Goal: Information Seeking & Learning: Learn about a topic

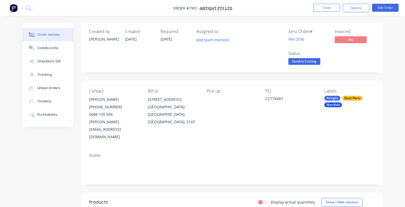
scroll to position [293, 0]
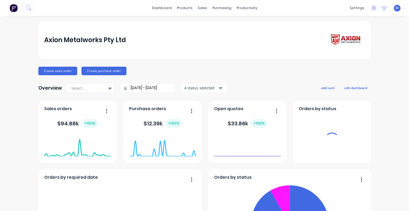
drag, startPoint x: 94, startPoint y: 126, endPoint x: 22, endPoint y: 43, distance: 110.1
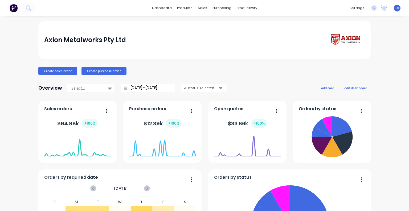
scroll to position [27, 0]
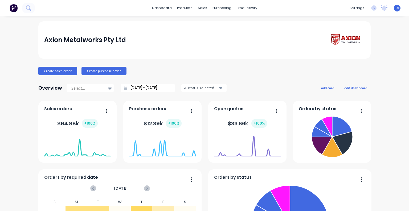
click at [33, 10] on button at bounding box center [28, 8] width 13 height 11
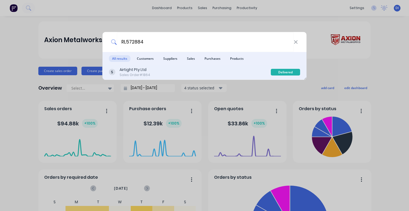
type input "RL572884"
click at [206, 72] on div "Airtight Pty Ltd Sales Order #1864" at bounding box center [190, 72] width 162 height 10
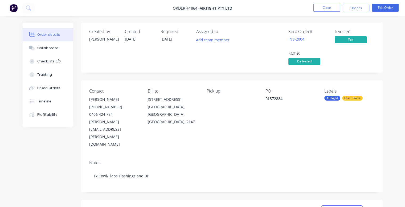
click at [393, 6] on button "Edit Order" at bounding box center [385, 8] width 27 height 8
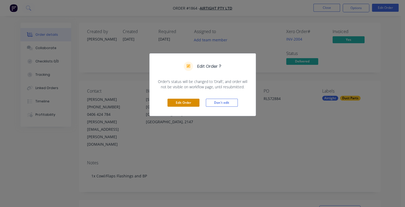
drag, startPoint x: 190, startPoint y: 102, endPoint x: 333, endPoint y: 69, distance: 146.3
click at [370, 56] on div "Edit Order ? Order’s status will be changed to ‘Draft’, and order will not be v…" at bounding box center [202, 103] width 405 height 207
click at [225, 102] on button "Don't edit" at bounding box center [222, 103] width 32 height 8
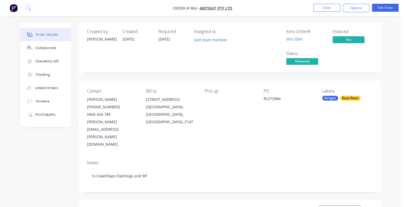
drag, startPoint x: 225, startPoint y: 102, endPoint x: 330, endPoint y: 69, distance: 109.5
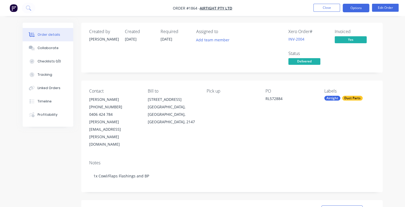
click at [359, 9] on button "Options" at bounding box center [356, 8] width 27 height 9
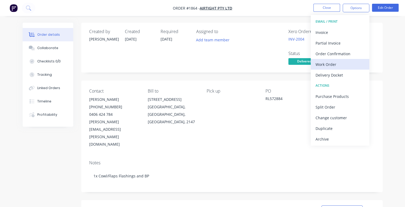
click at [337, 62] on div "Work Order" at bounding box center [340, 64] width 49 height 8
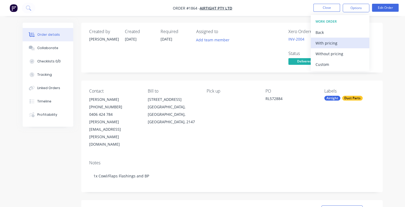
click at [334, 42] on div "With pricing" at bounding box center [340, 43] width 49 height 8
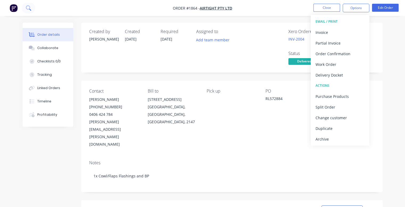
click at [29, 7] on icon at bounding box center [28, 7] width 5 height 5
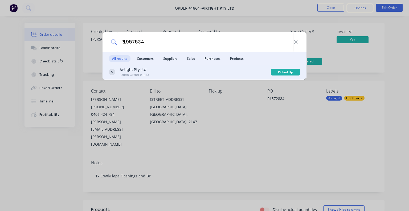
type input "RL957534"
click at [219, 73] on div "Airtight Pty Ltd Sales Order #1910" at bounding box center [190, 72] width 162 height 10
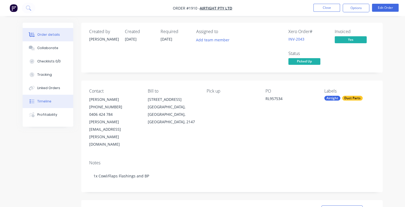
click at [44, 100] on div "Timeline" at bounding box center [44, 101] width 14 height 5
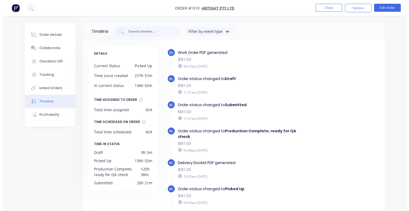
scroll to position [43, 0]
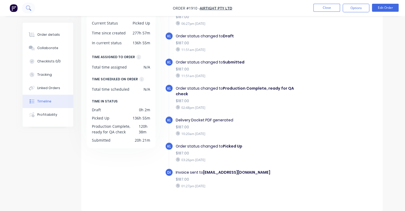
click at [31, 8] on button at bounding box center [28, 8] width 13 height 11
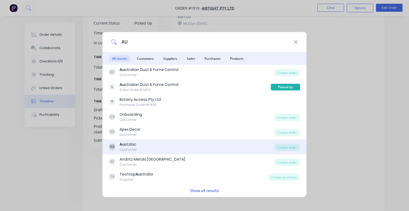
type input "AU"
click at [161, 144] on div "AA Au stdac Customer" at bounding box center [191, 147] width 165 height 10
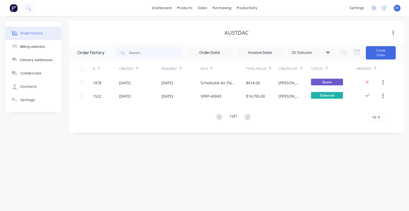
click at [311, 132] on div "Order history 20 Statuses Invoice Status Invoiced Not Invoiced Partial Order St…" at bounding box center [236, 88] width 335 height 89
click at [193, 150] on div "Order history Billing address Delivery addresses Collaborate Contacts Settings …" at bounding box center [204, 113] width 409 height 195
click at [29, 7] on icon at bounding box center [28, 7] width 5 height 5
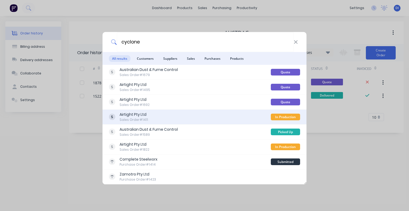
type input "cyclone"
click at [214, 117] on div "Airtight Pty Ltd Sales Order #1411" at bounding box center [190, 117] width 162 height 10
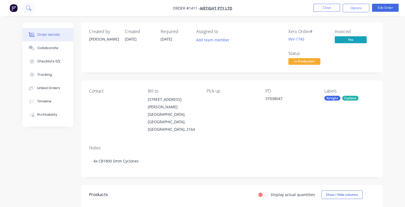
click at [27, 6] on icon at bounding box center [28, 7] width 4 height 4
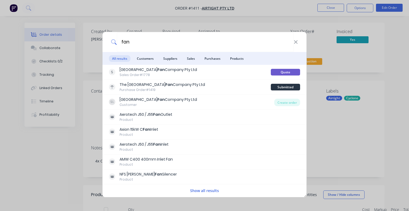
type input "fan"
drag, startPoint x: 45, startPoint y: 150, endPoint x: 43, endPoint y: 146, distance: 4.5
click at [44, 149] on div "fan All results Customers Suppliers Sales Purchases Products Sydney Fan Company…" at bounding box center [204, 105] width 409 height 211
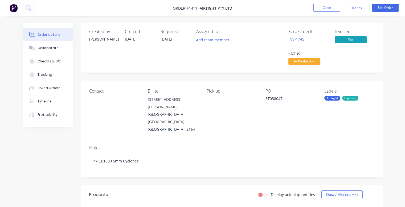
click at [11, 8] on img "button" at bounding box center [14, 8] width 8 height 8
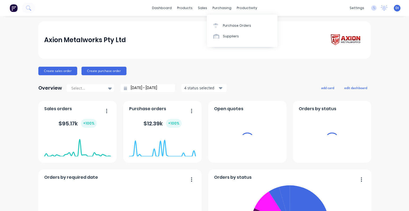
click at [185, 9] on div "products" at bounding box center [185, 8] width 21 height 8
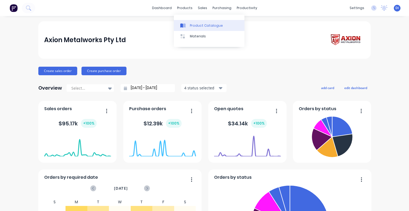
click at [195, 23] on link "Product Catalogue" at bounding box center [209, 25] width 71 height 11
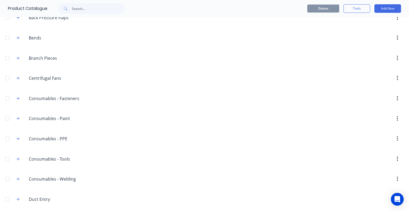
scroll to position [53, 0]
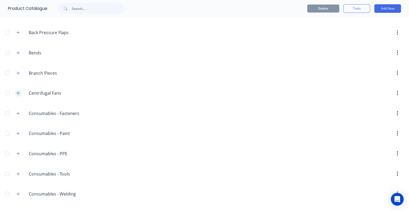
click at [17, 93] on icon "button" at bounding box center [18, 93] width 3 height 4
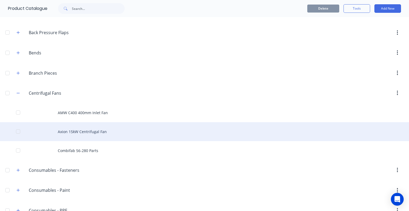
click at [108, 132] on div "Axion 15kW Centrifugal Fan" at bounding box center [204, 131] width 409 height 19
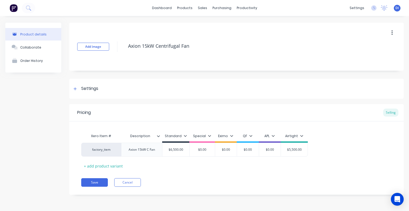
type textarea "x"
click at [32, 53] on button "Collaborate" at bounding box center [33, 47] width 56 height 13
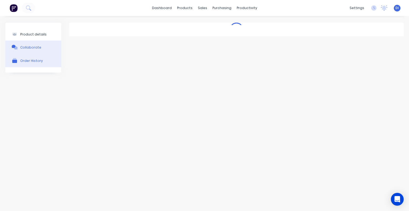
click at [35, 62] on div "Order History" at bounding box center [31, 61] width 23 height 4
